Goal: Information Seeking & Learning: Learn about a topic

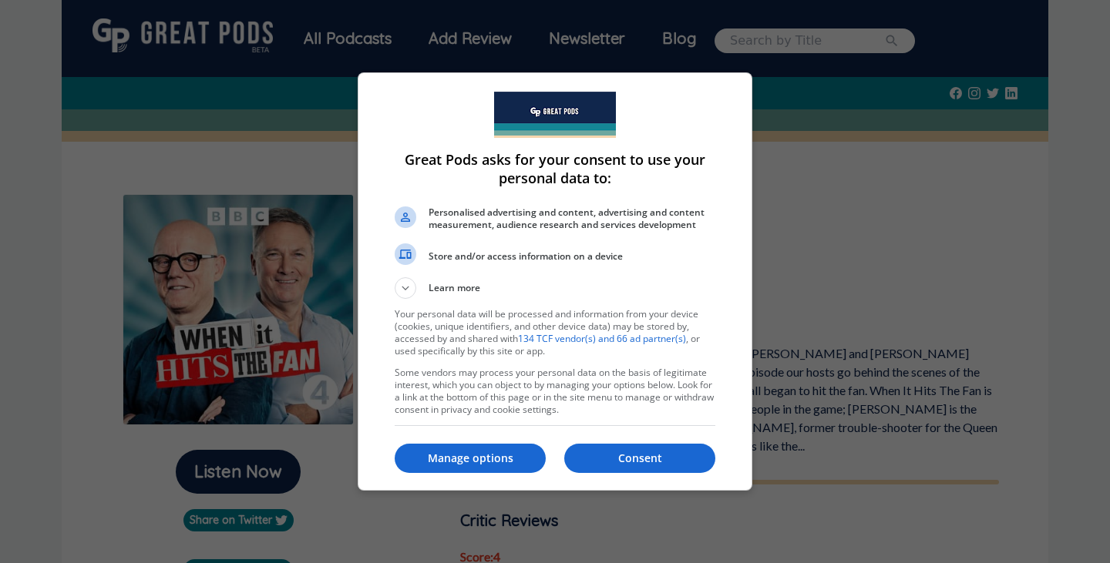
click at [637, 459] on p "Consent" at bounding box center [639, 458] width 151 height 15
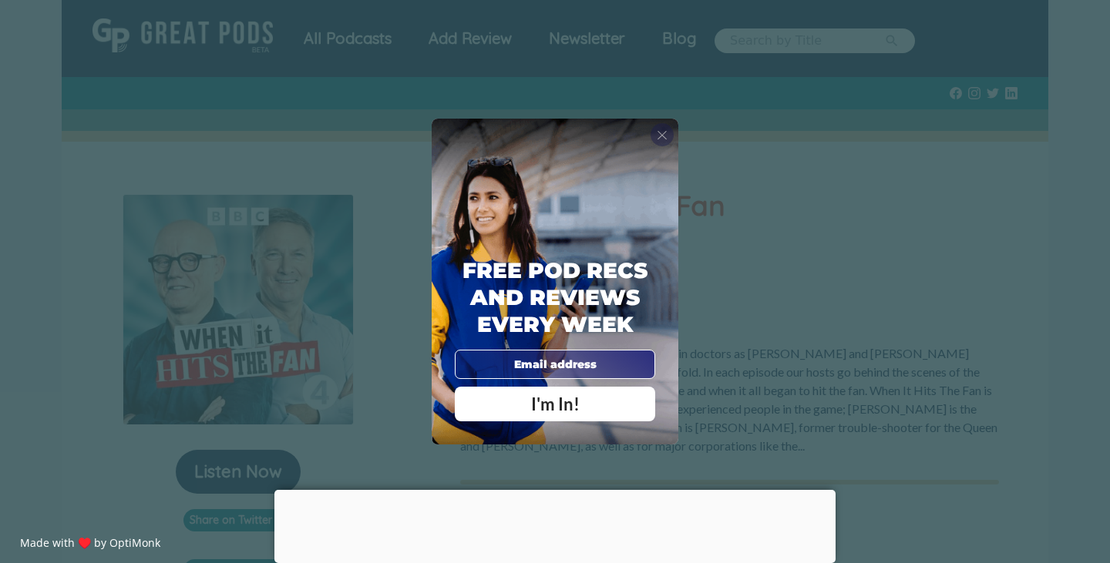
drag, startPoint x: 231, startPoint y: 274, endPoint x: 666, endPoint y: 136, distance: 455.9
click at [666, 136] on span "X" at bounding box center [662, 134] width 11 height 15
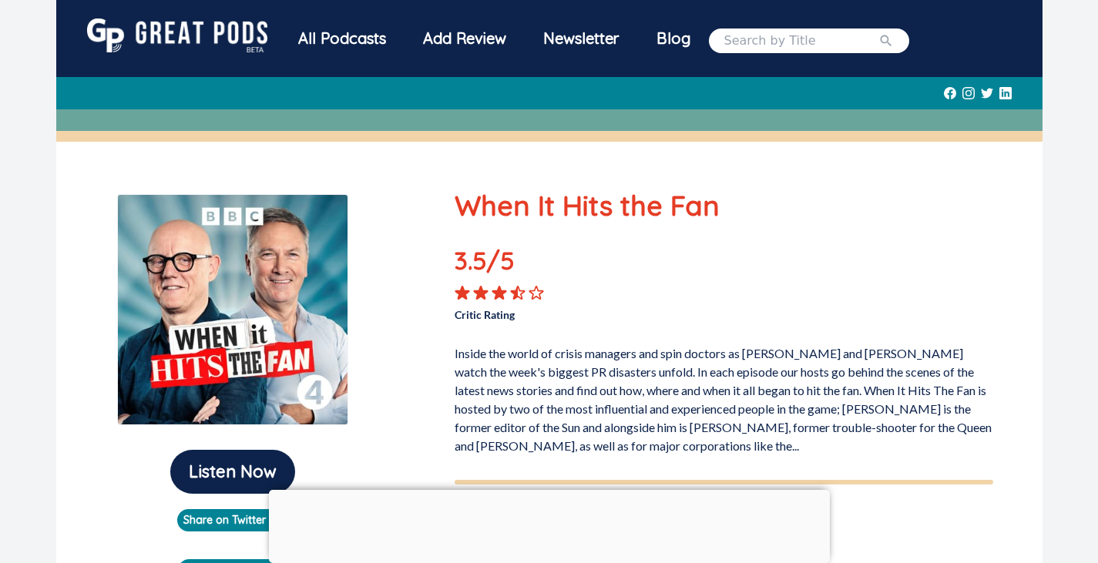
click at [545, 490] on div at bounding box center [549, 490] width 561 height 0
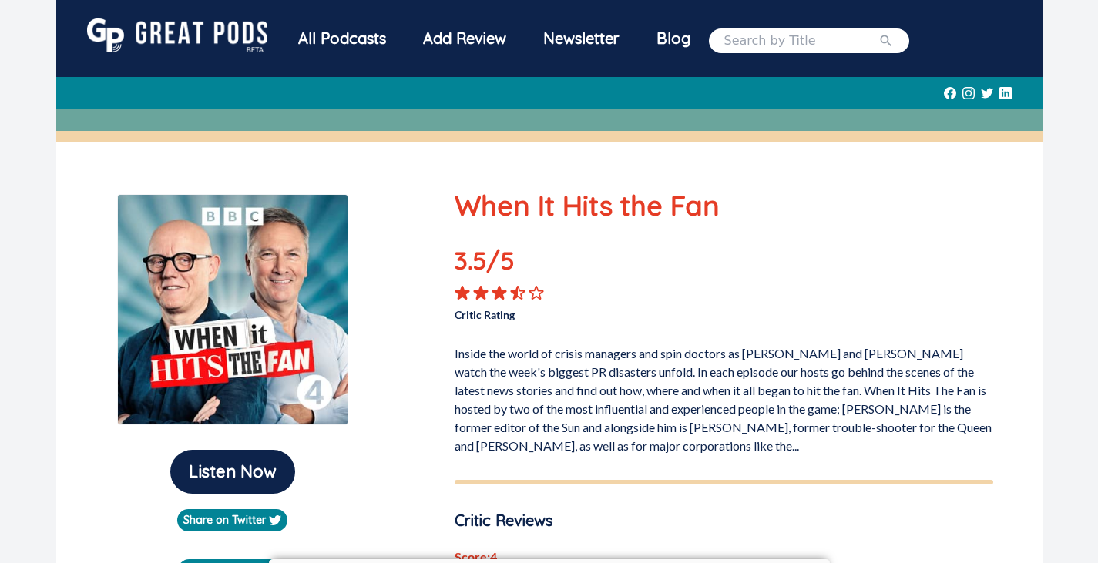
click at [625, 449] on p "Inside the world of crisis managers and spin doctors as [PERSON_NAME] and [PERS…" at bounding box center [724, 396] width 539 height 117
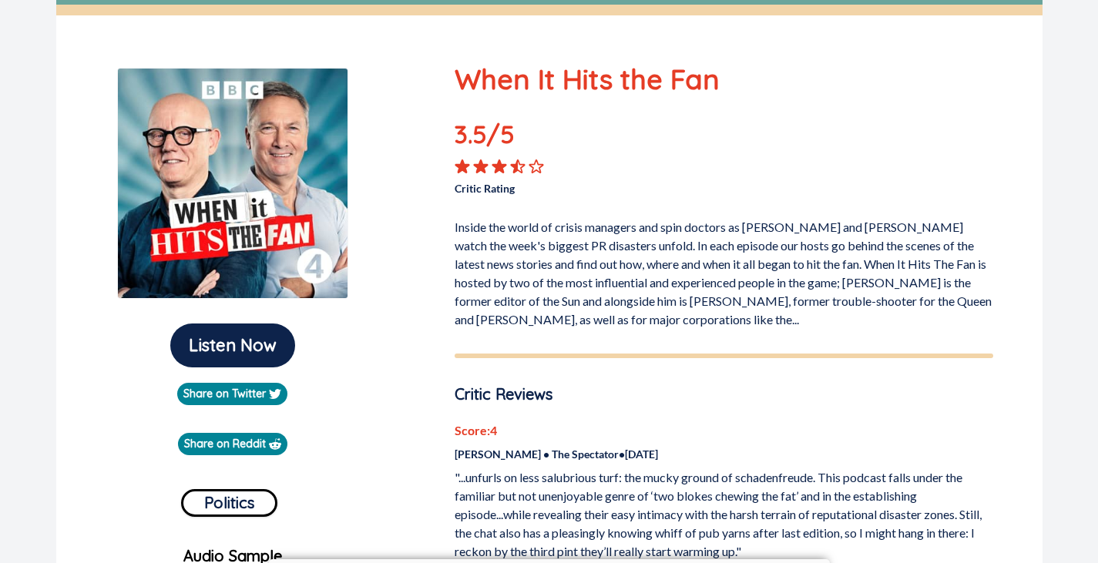
scroll to position [139, 0]
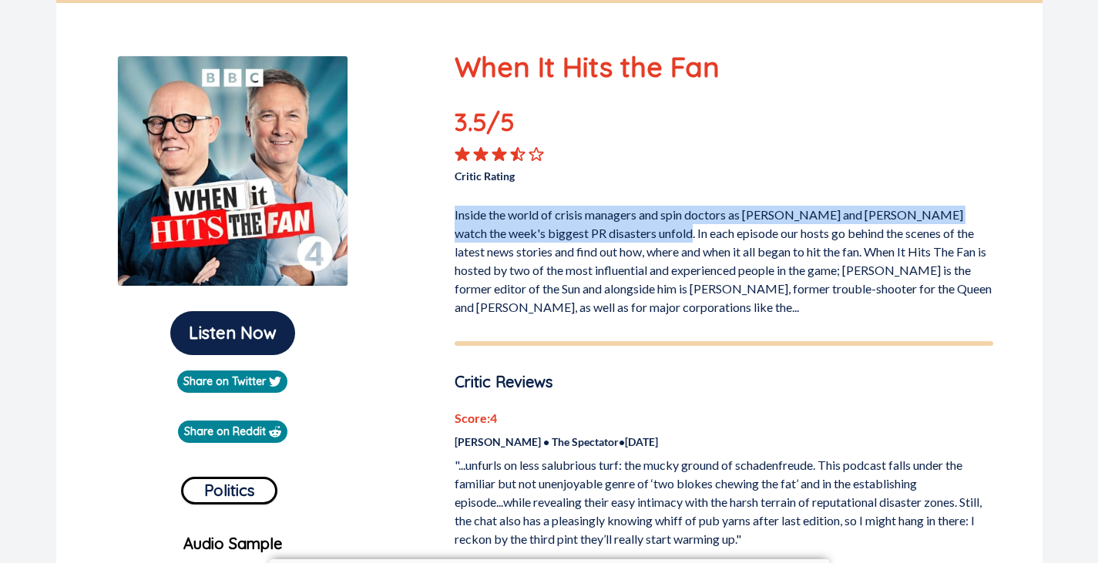
drag, startPoint x: 643, startPoint y: 234, endPoint x: 445, endPoint y: 214, distance: 199.2
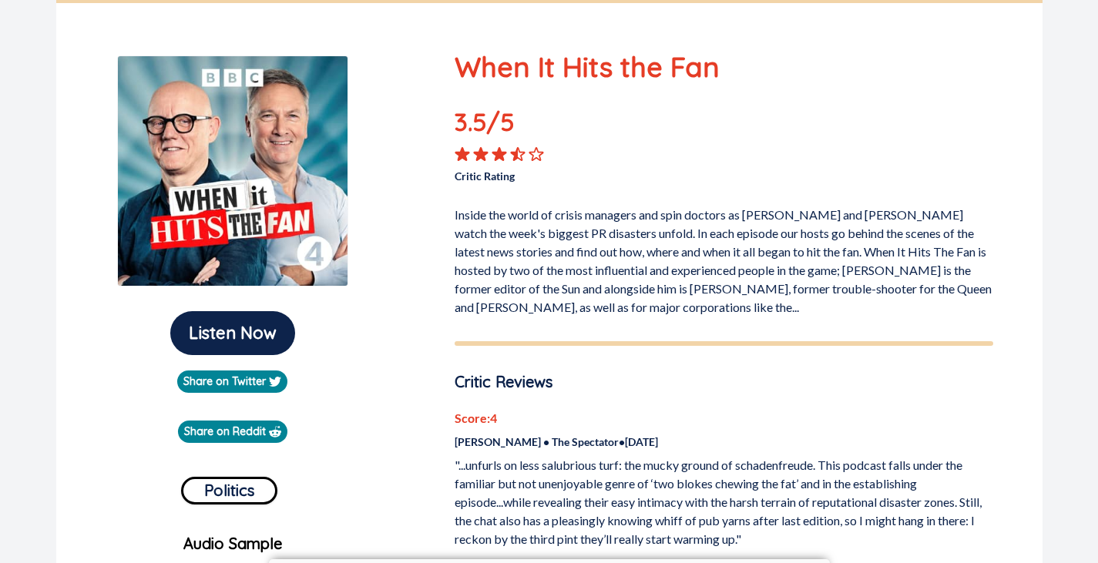
click at [594, 251] on p "Inside the world of crisis managers and spin doctors as [PERSON_NAME] and [PERS…" at bounding box center [724, 258] width 539 height 117
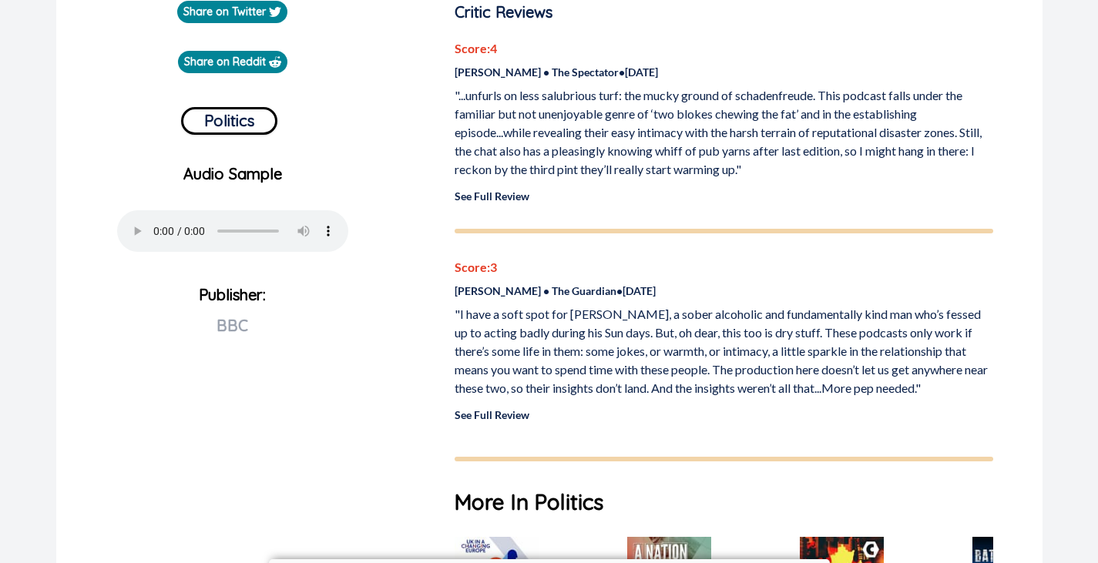
scroll to position [530, 0]
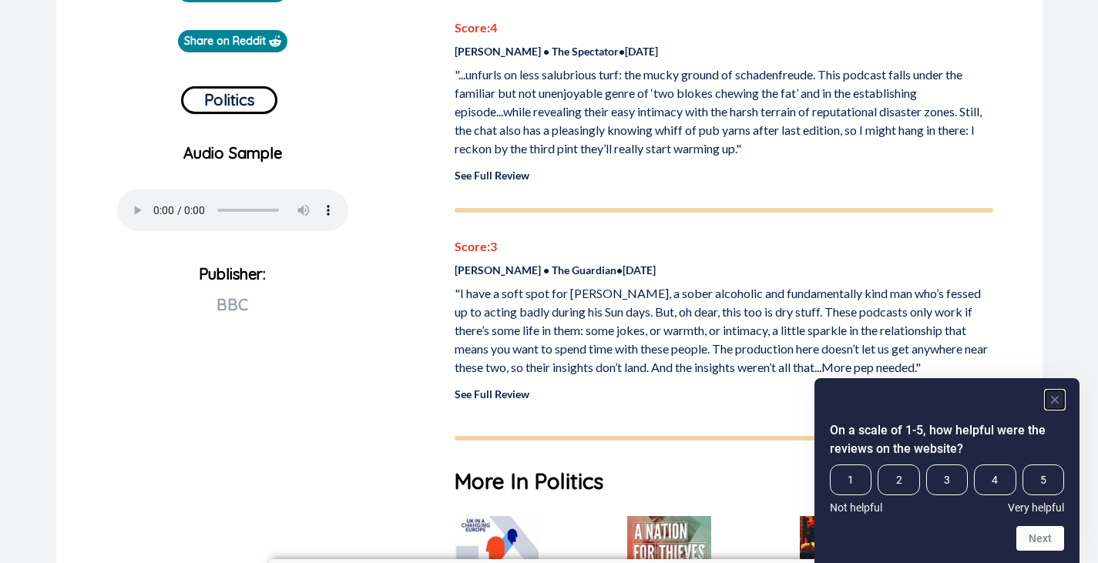
click at [1055, 397] on rect "Hide survey" at bounding box center [1055, 400] width 18 height 18
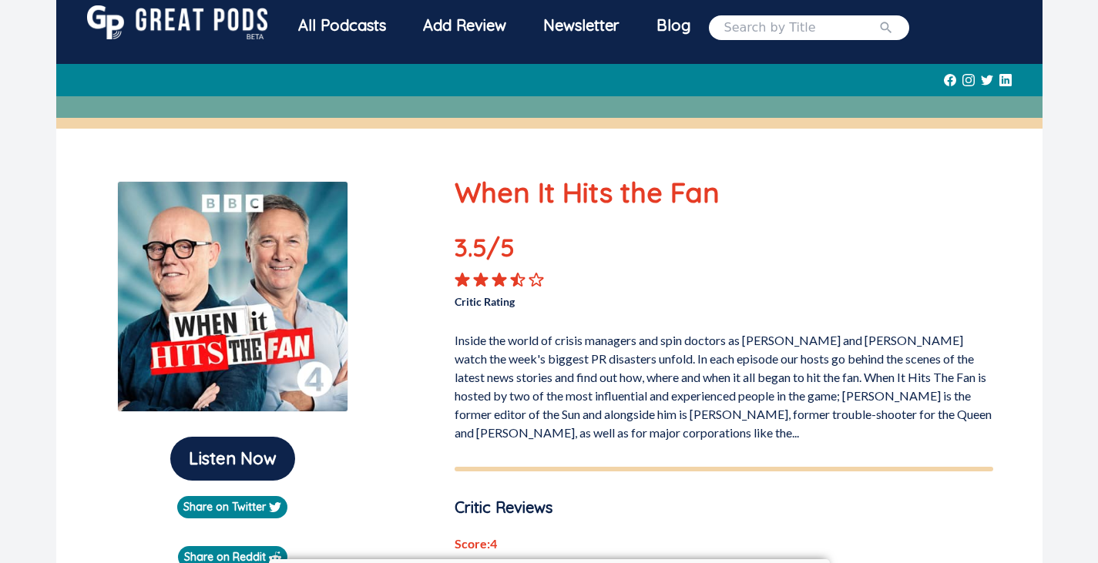
scroll to position [0, 0]
